Goal: Use online tool/utility

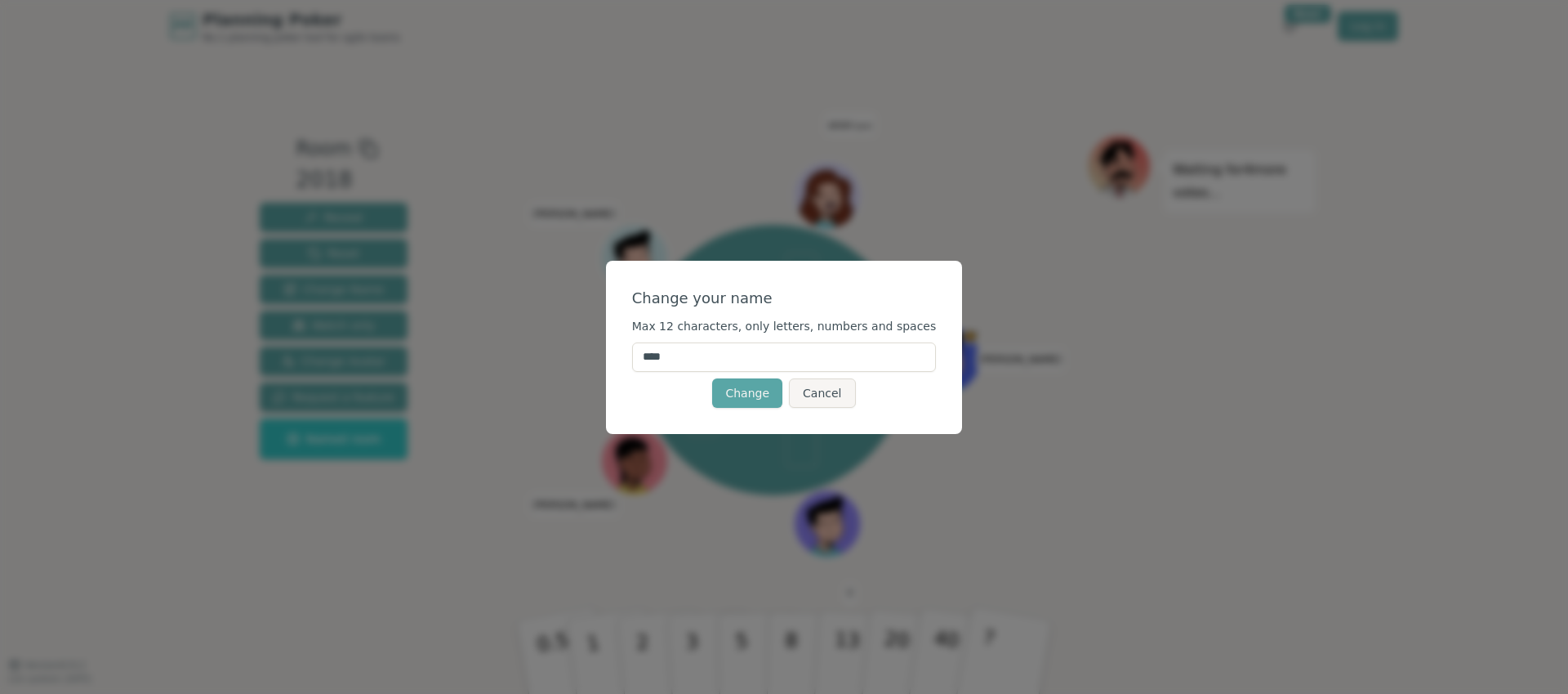
click at [757, 361] on input "****" at bounding box center [785, 357] width 305 height 29
type input "*"
type input "******"
click button "Change" at bounding box center [747, 393] width 71 height 29
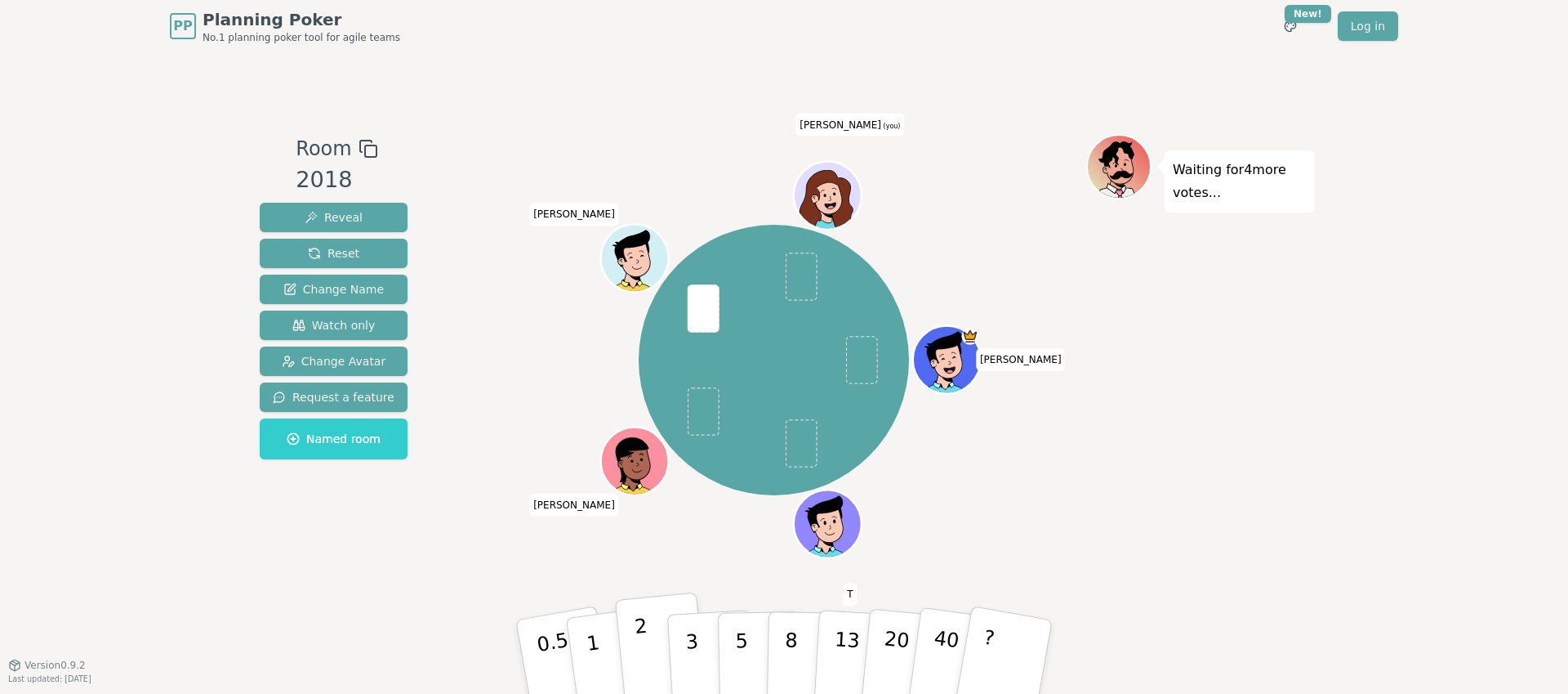
click at [632, 646] on button "2" at bounding box center [662, 657] width 93 height 130
click at [586, 633] on p "1" at bounding box center [595, 659] width 24 height 89
click at [638, 650] on p "2" at bounding box center [644, 659] width 22 height 89
click at [693, 637] on p "3" at bounding box center [693, 658] width 18 height 89
click at [737, 638] on p "5" at bounding box center [742, 657] width 14 height 88
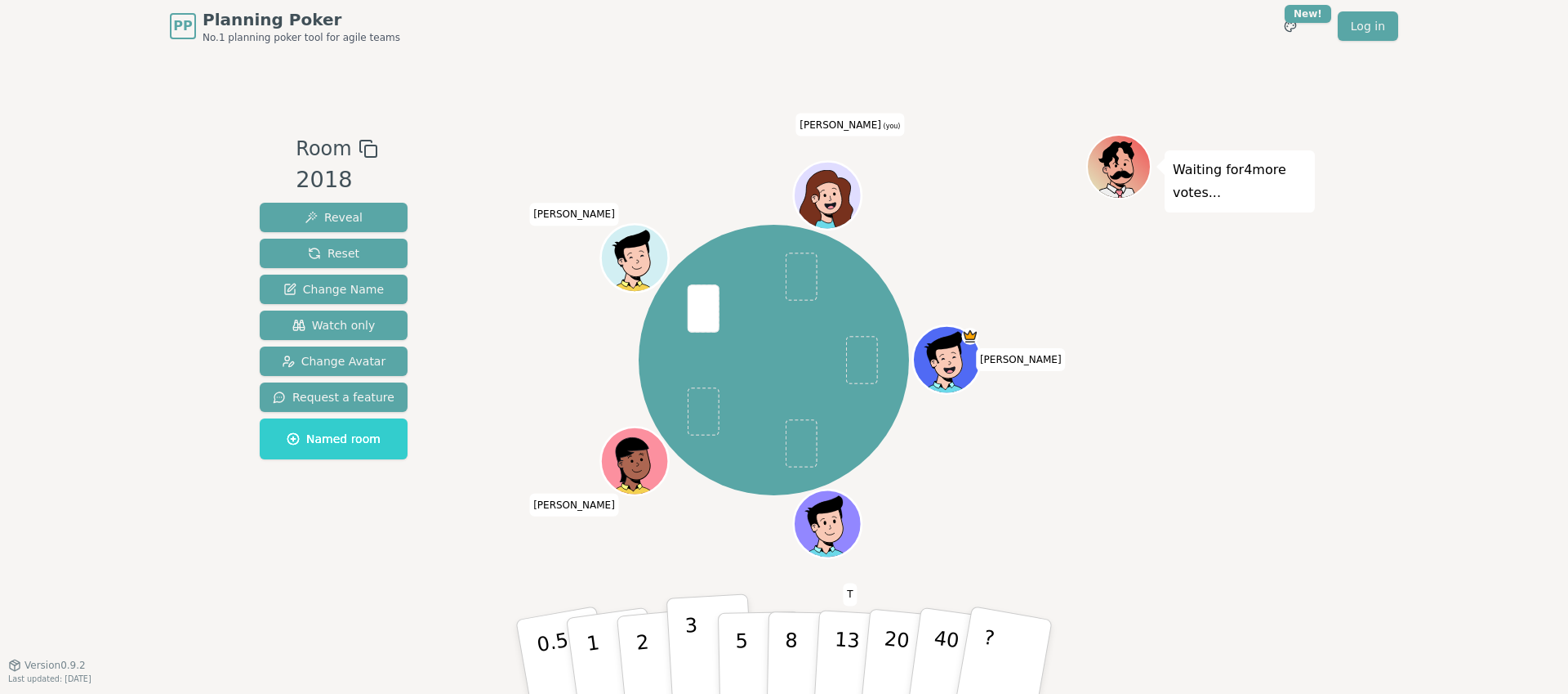
click at [695, 637] on p "3" at bounding box center [693, 658] width 18 height 89
click at [680, 642] on button "3" at bounding box center [710, 657] width 89 height 128
click at [681, 633] on button "3" at bounding box center [710, 657] width 89 height 128
click at [364, 565] on div "Room 2018 Reveal Reset Change Name Watch only Change Avatar Request a feature N…" at bounding box center [333, 358] width 161 height 449
